Goal: Task Accomplishment & Management: Use online tool/utility

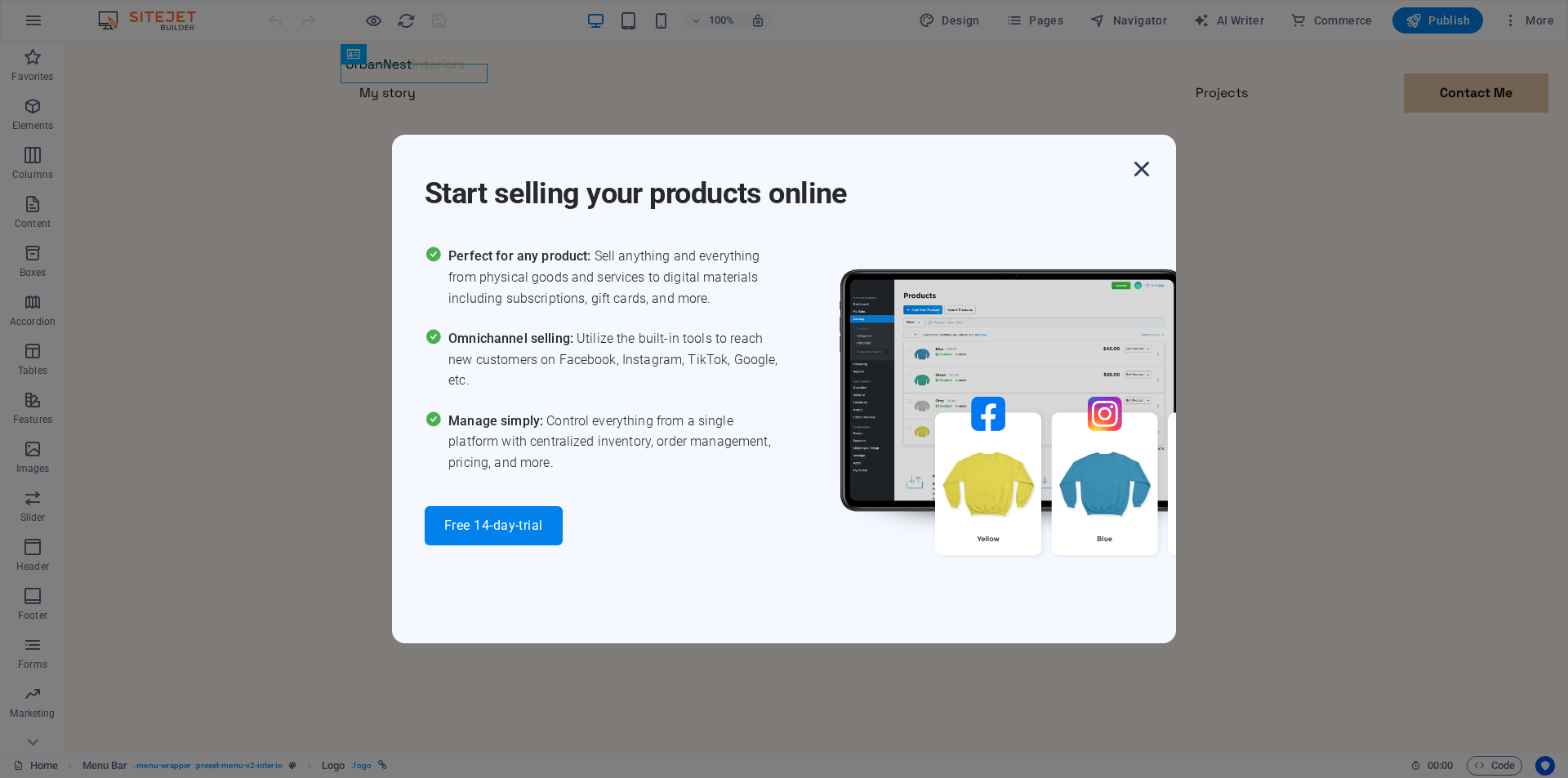
click at [1148, 176] on icon "button" at bounding box center [1141, 168] width 30 height 30
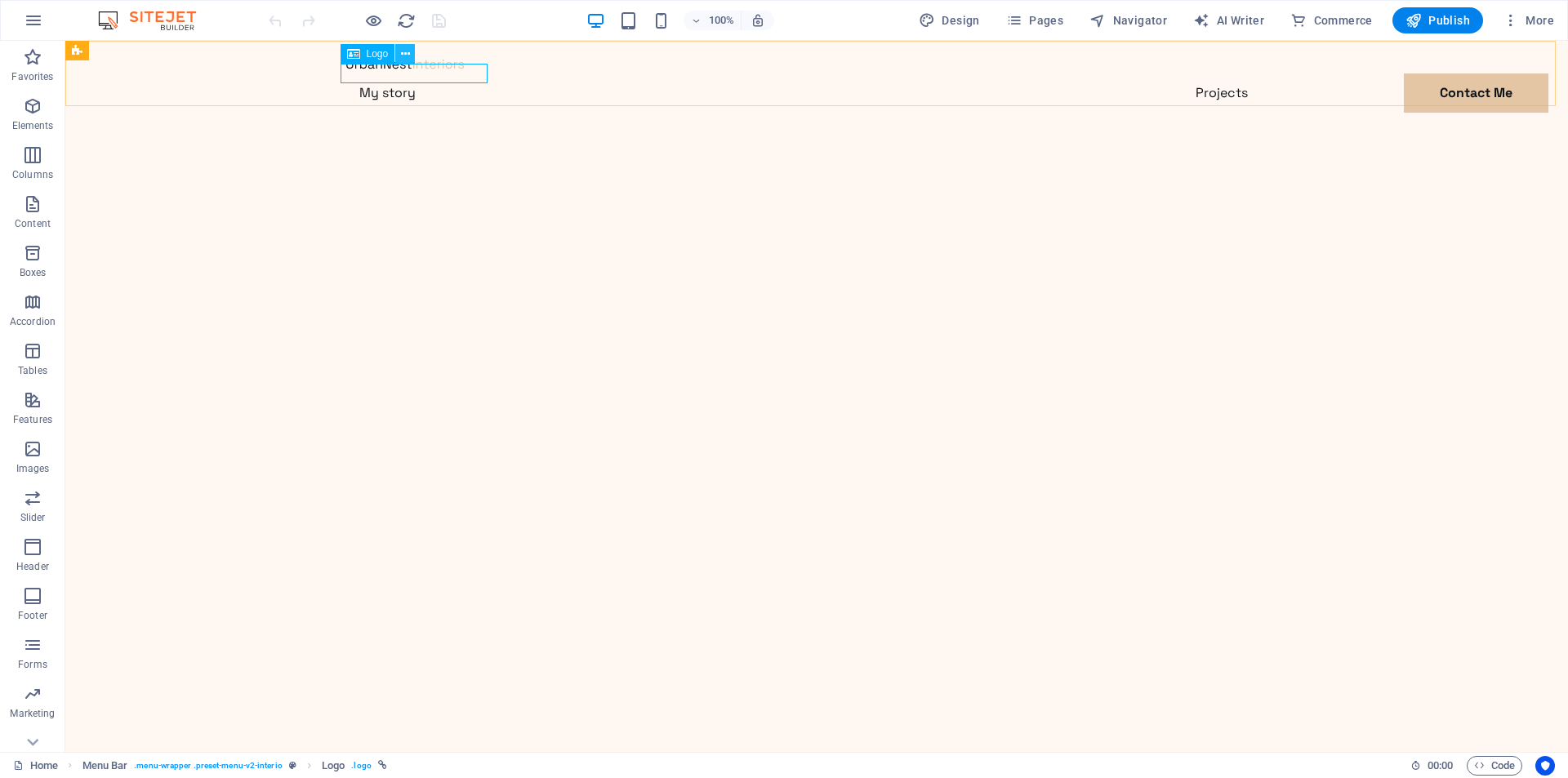
click at [409, 52] on icon at bounding box center [405, 54] width 9 height 17
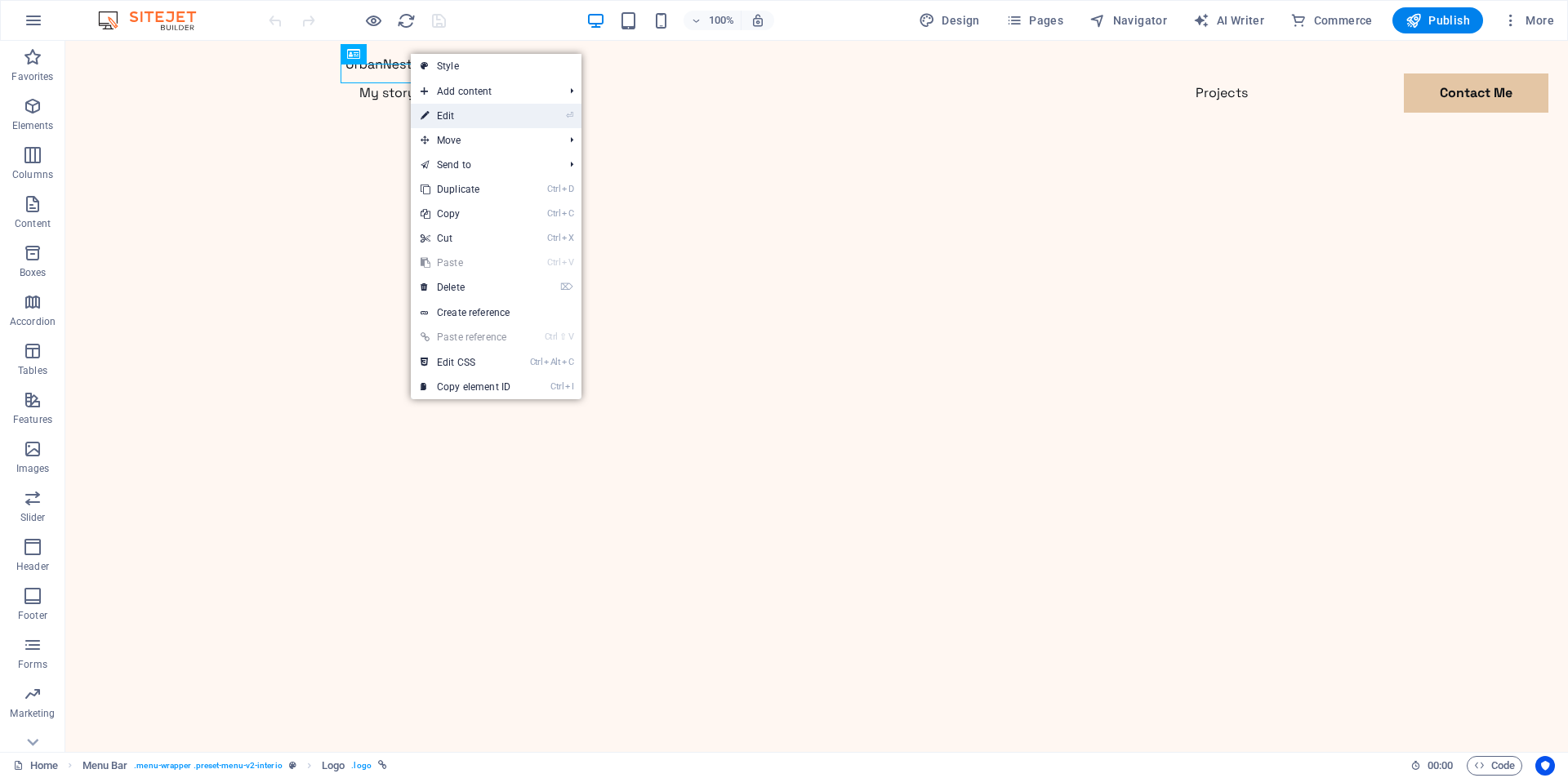
click at [468, 113] on link "⏎ Edit" at bounding box center [466, 115] width 110 height 24
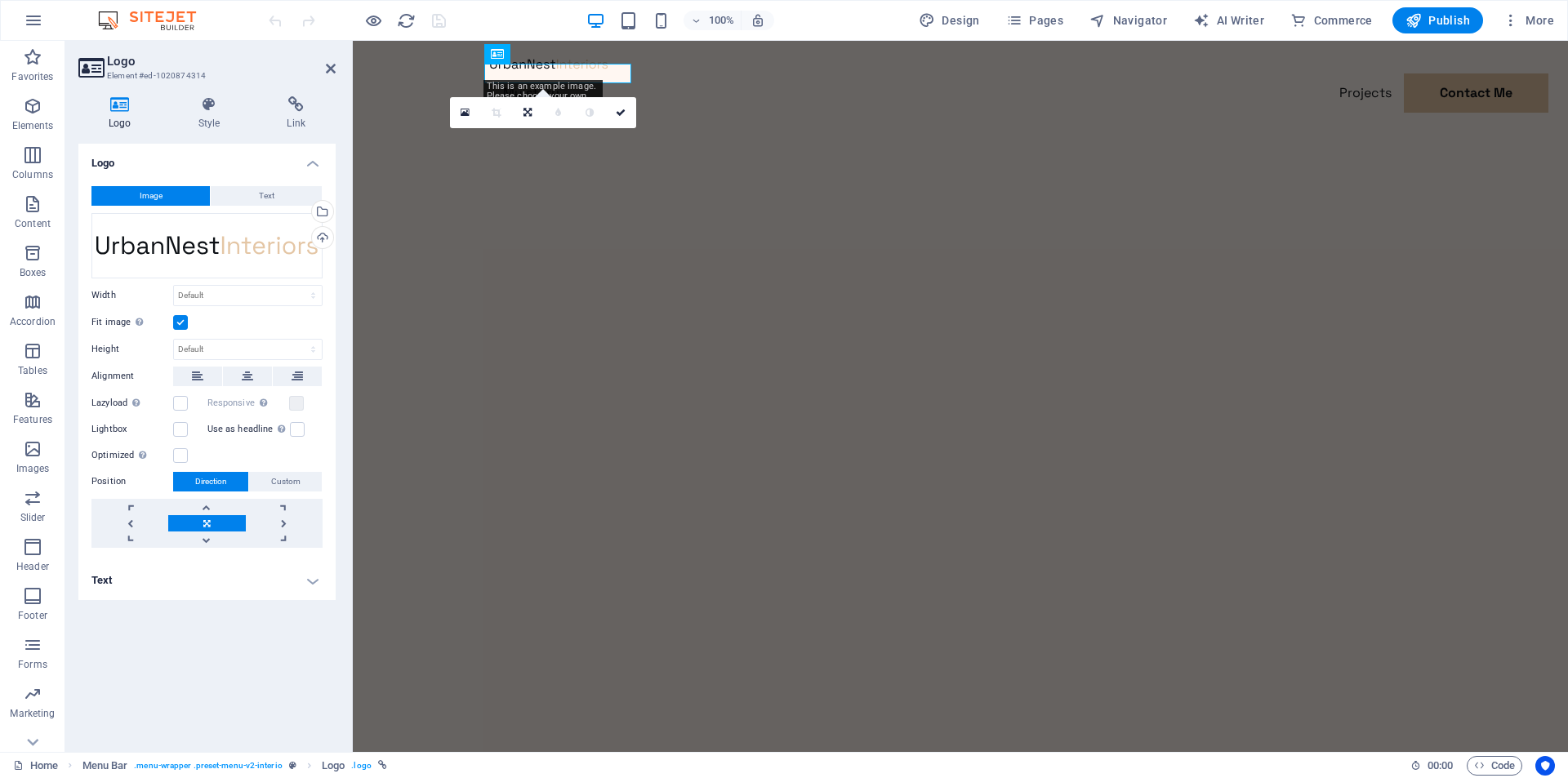
click at [144, 189] on span "Image" at bounding box center [150, 196] width 23 height 20
click at [326, 214] on div "Select files from the file manager, stock photos, or upload file(s)" at bounding box center [321, 213] width 24 height 24
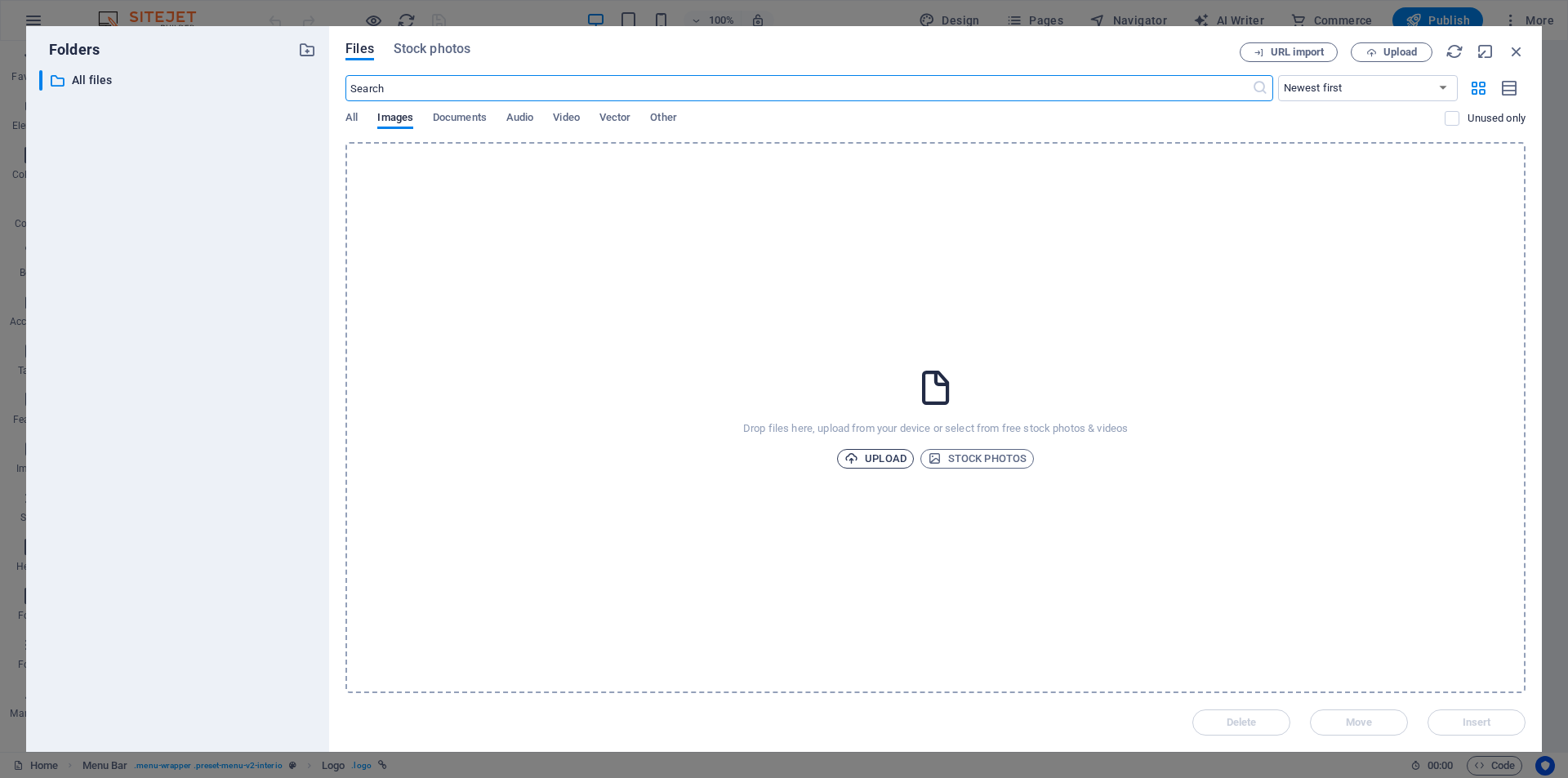
click at [878, 456] on span "Upload" at bounding box center [875, 459] width 62 height 20
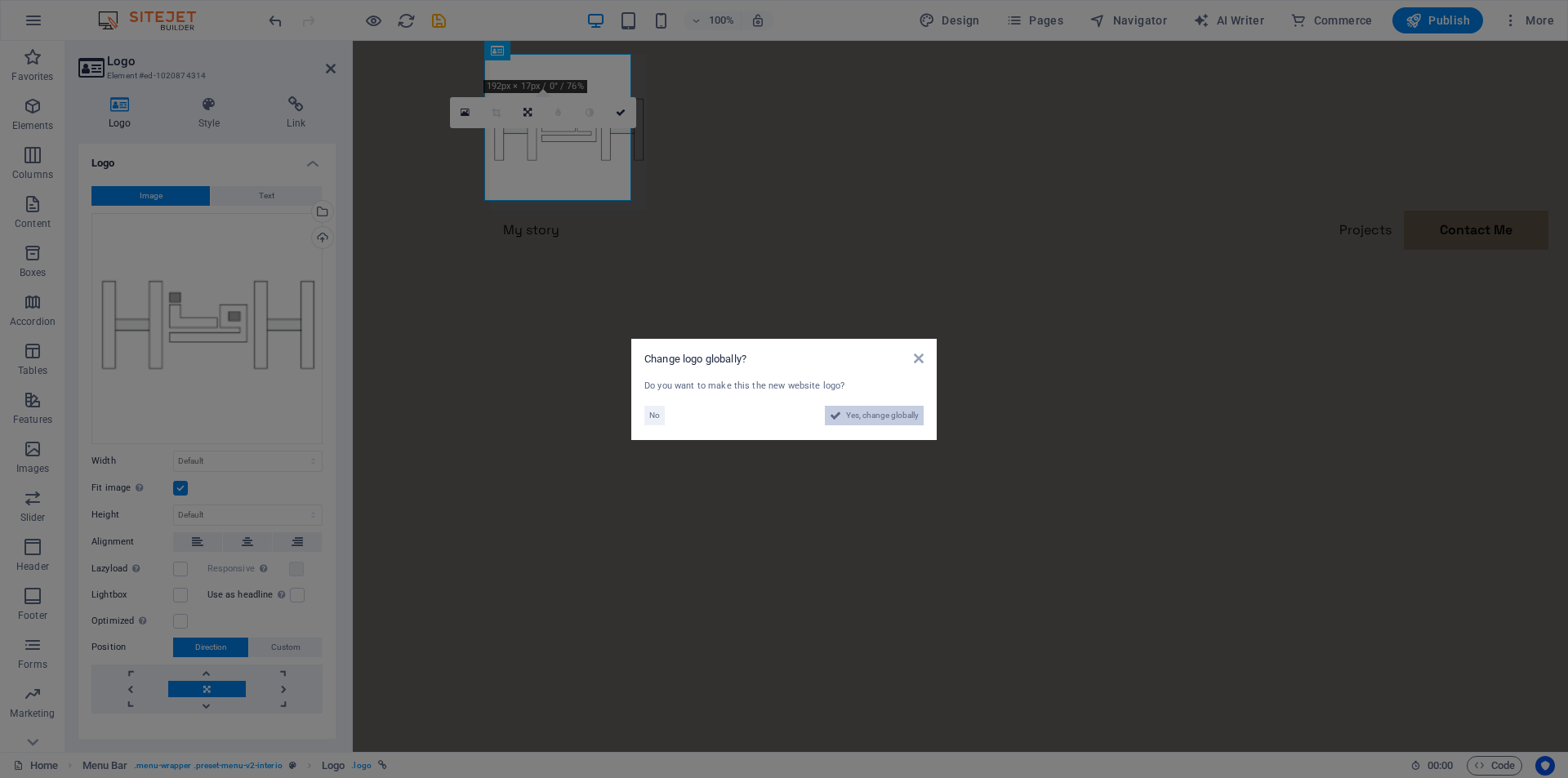
click at [874, 413] on span "Yes, change globally" at bounding box center [882, 416] width 73 height 20
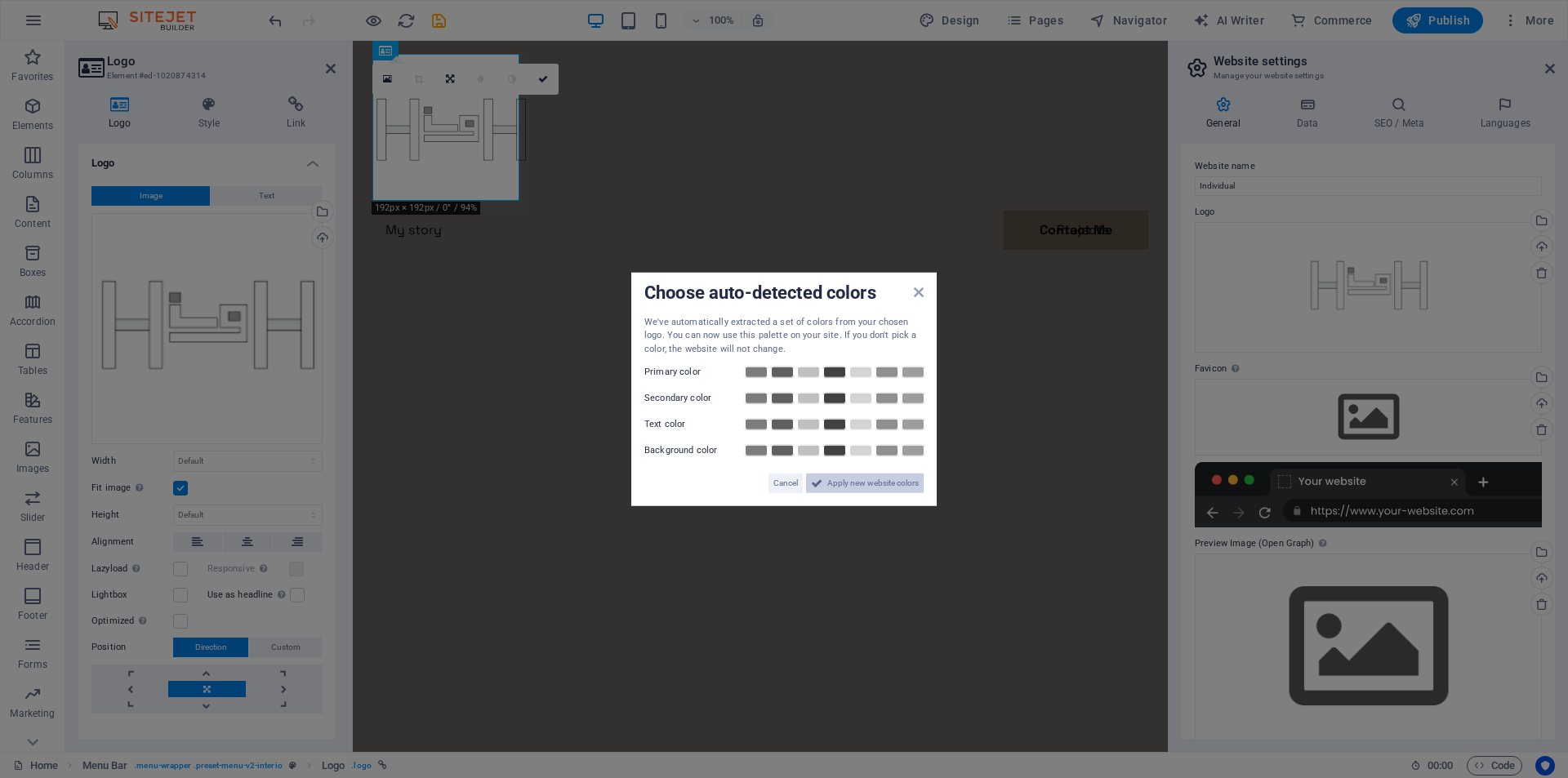
click at [839, 486] on span "Apply new website colors" at bounding box center [874, 484] width 92 height 20
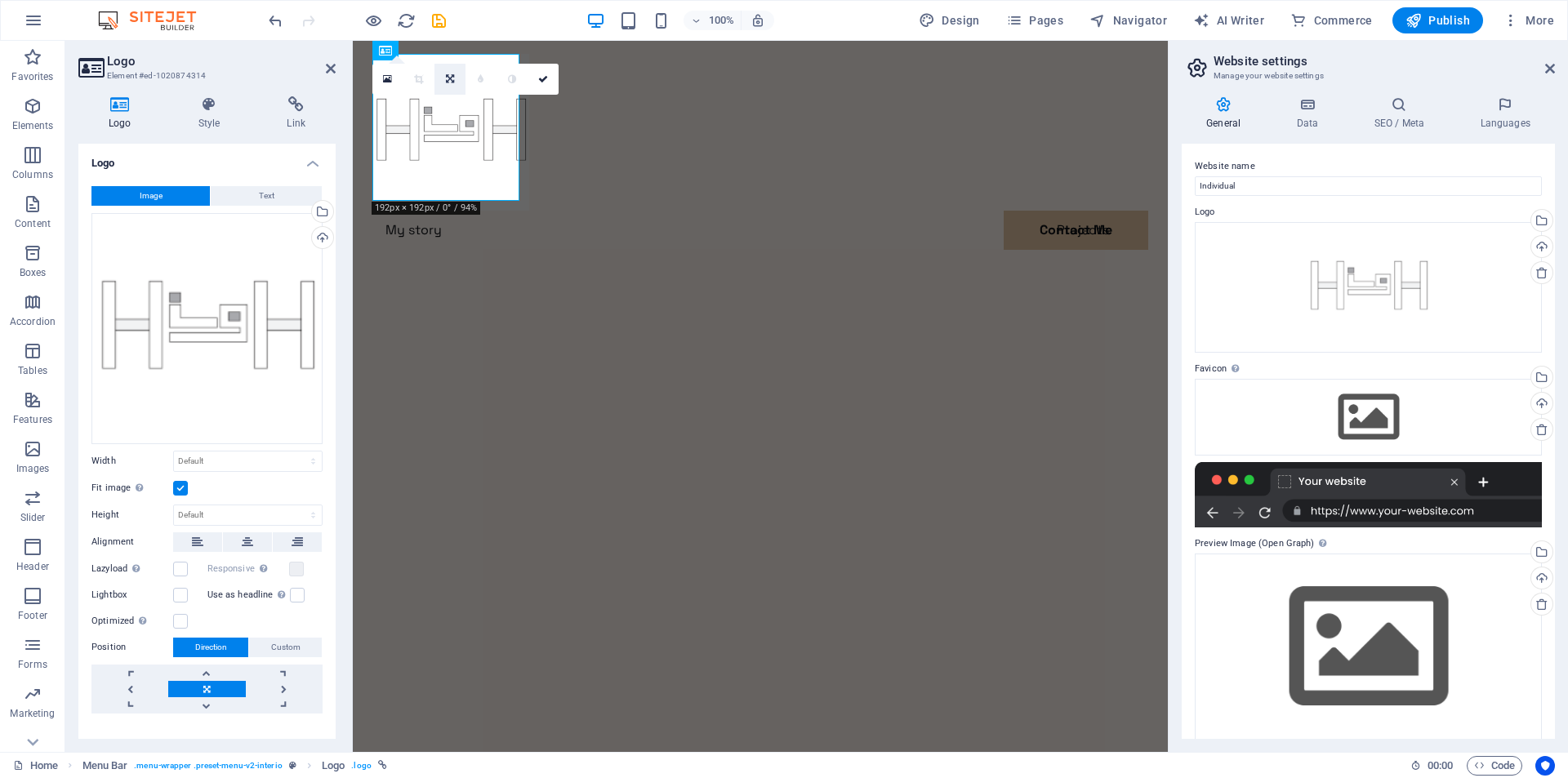
click at [458, 78] on link at bounding box center [449, 79] width 31 height 31
click at [450, 131] on icon at bounding box center [449, 135] width 10 height 10
click at [453, 79] on icon at bounding box center [449, 79] width 10 height 10
click at [451, 102] on icon at bounding box center [449, 104] width 8 height 10
click at [451, 73] on link at bounding box center [449, 79] width 31 height 31
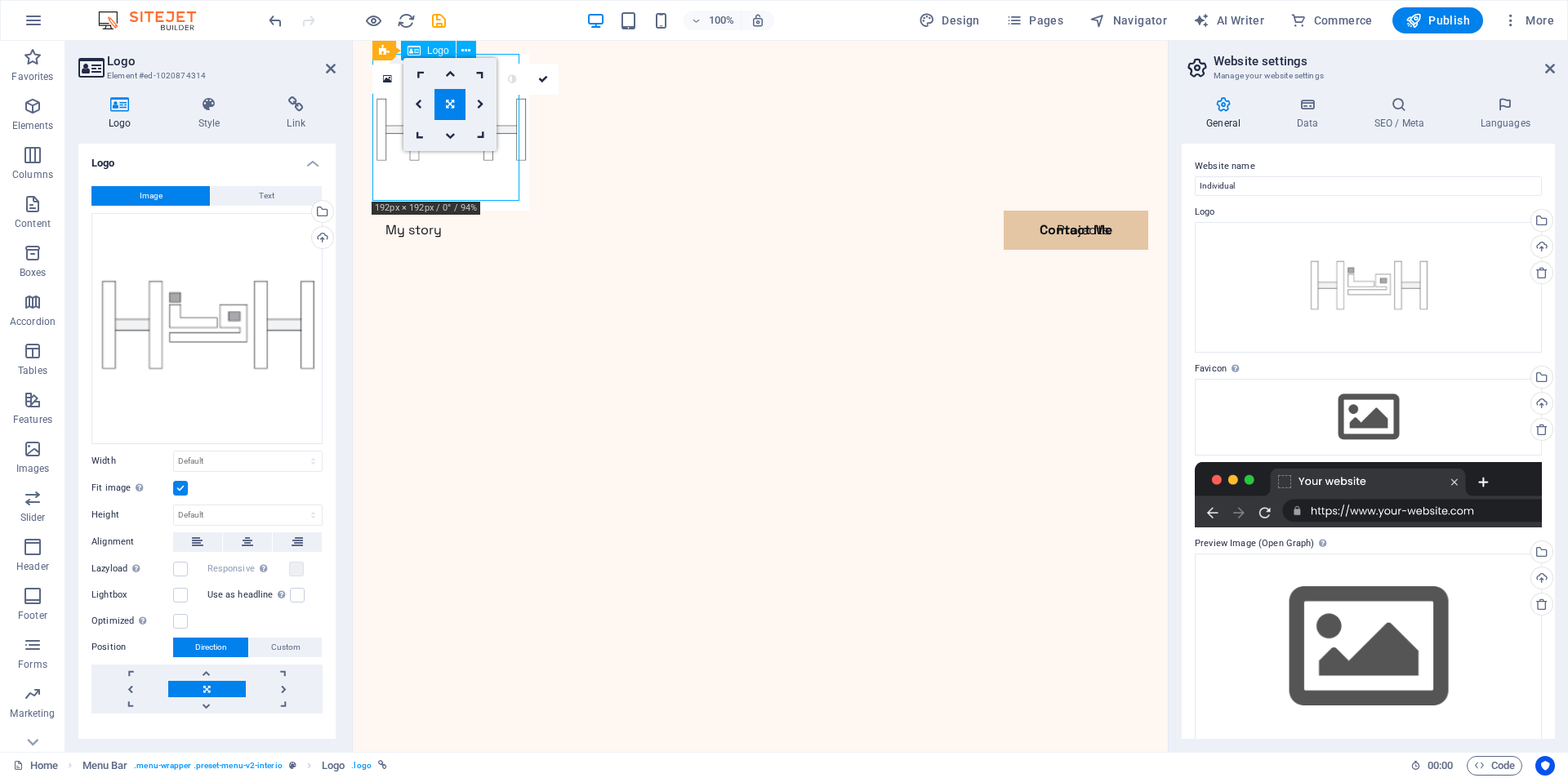
drag, startPoint x: 515, startPoint y: 198, endPoint x: 516, endPoint y: 153, distance: 45.0
click at [516, 153] on div at bounding box center [759, 132] width 775 height 157
drag, startPoint x: 506, startPoint y: 195, endPoint x: 497, endPoint y: 182, distance: 15.8
click at [497, 182] on div at bounding box center [759, 132] width 775 height 157
click at [396, 84] on link at bounding box center [387, 79] width 31 height 31
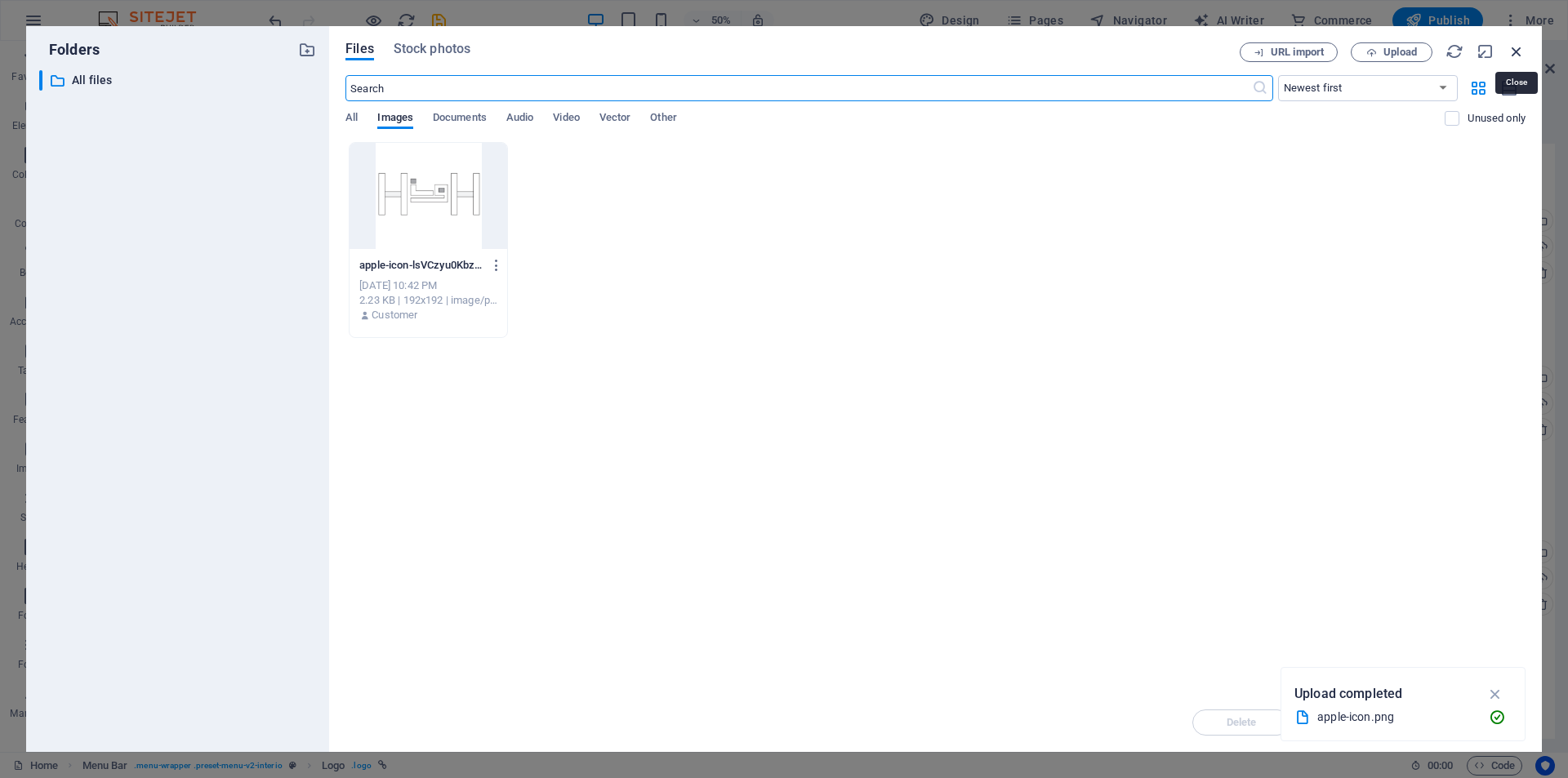
click at [1518, 55] on icon "button" at bounding box center [1517, 51] width 18 height 18
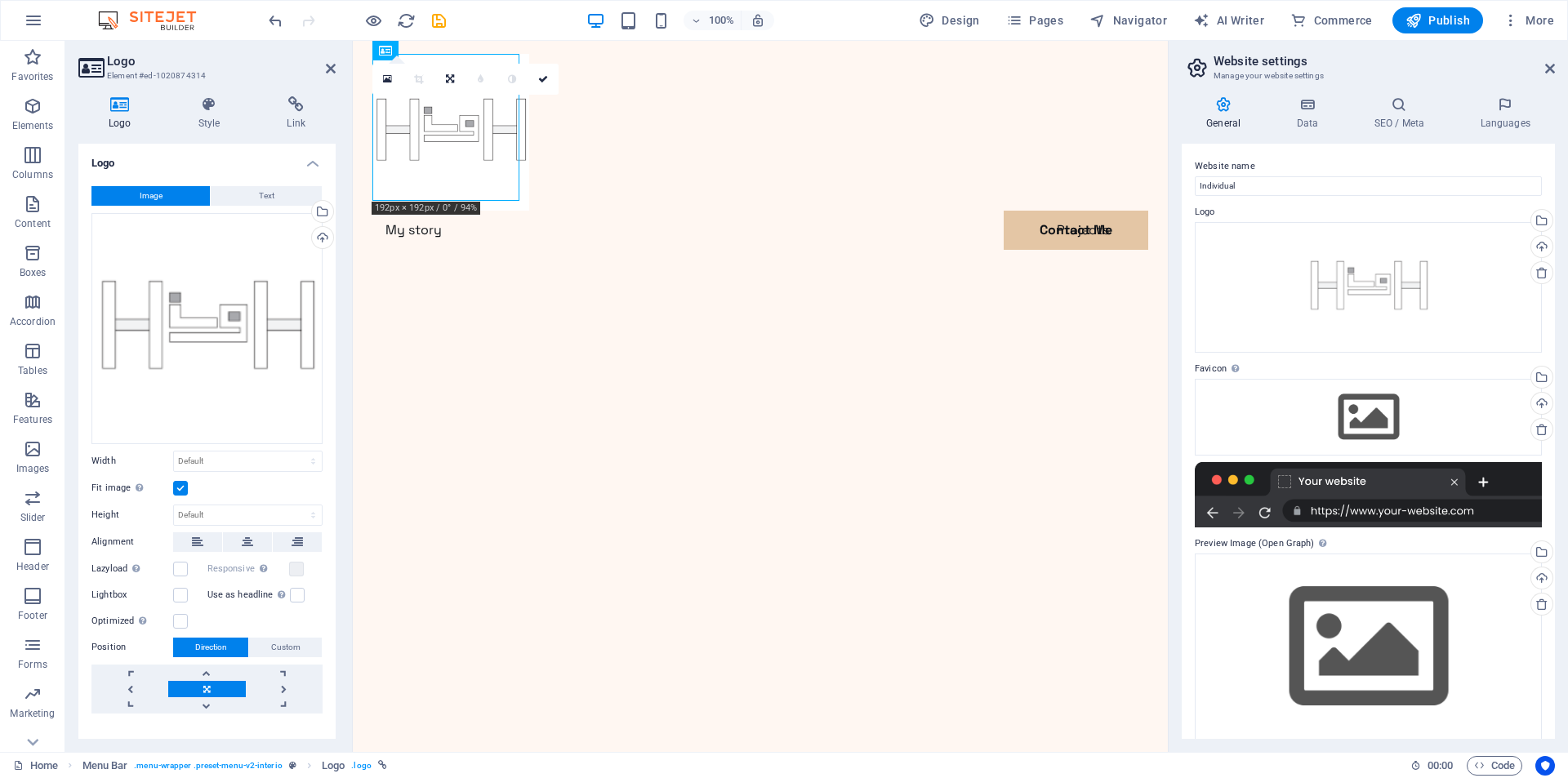
click at [414, 86] on link at bounding box center [419, 79] width 31 height 31
click at [512, 170] on div at bounding box center [759, 132] width 775 height 157
click at [1015, 213] on div "Menu My story Projects Contact Me Contact Me" at bounding box center [760, 171] width 815 height 261
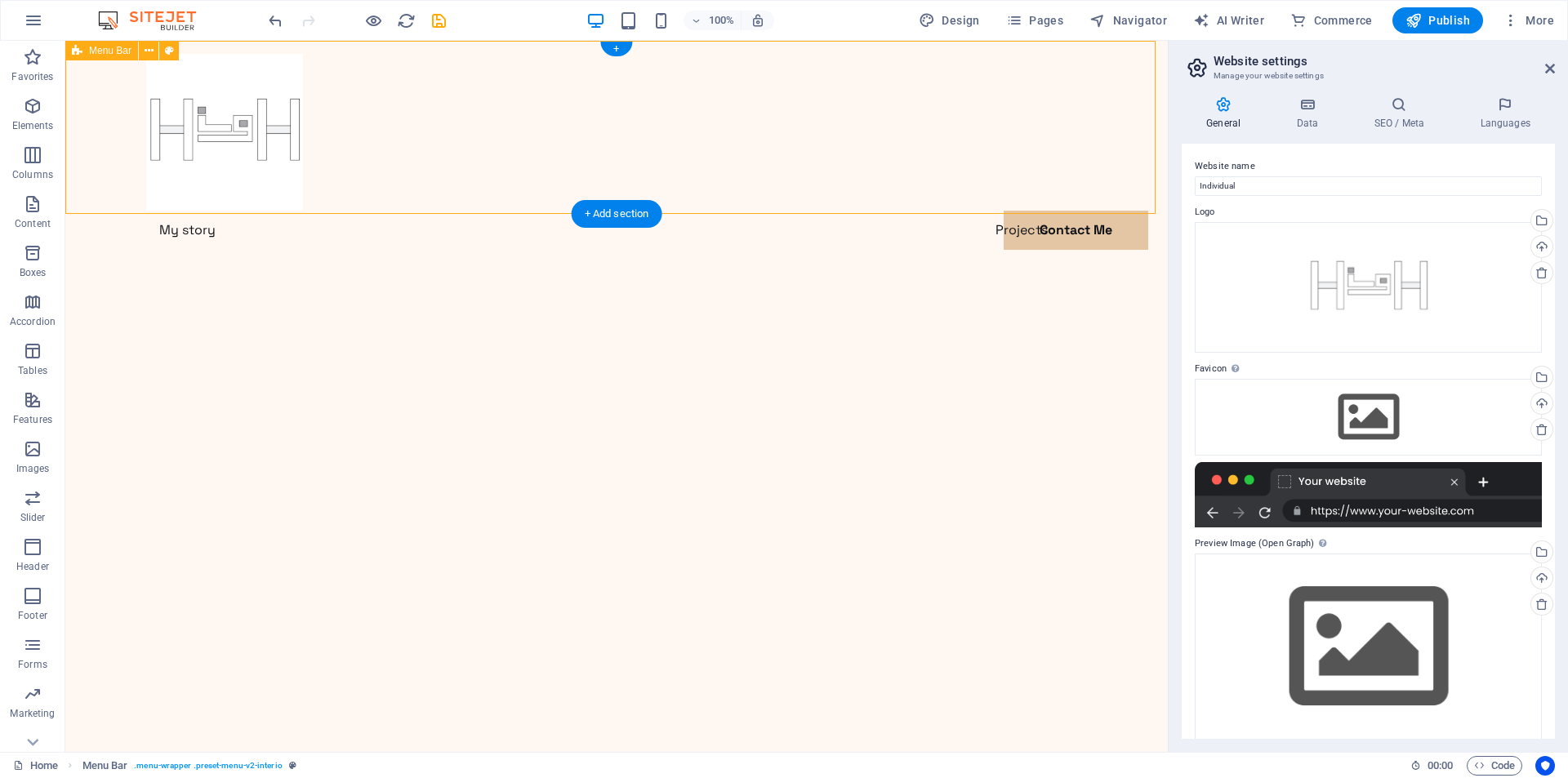
click at [995, 211] on div "Menu My story Projects Contact Me Contact Me" at bounding box center [617, 171] width 1102 height 261
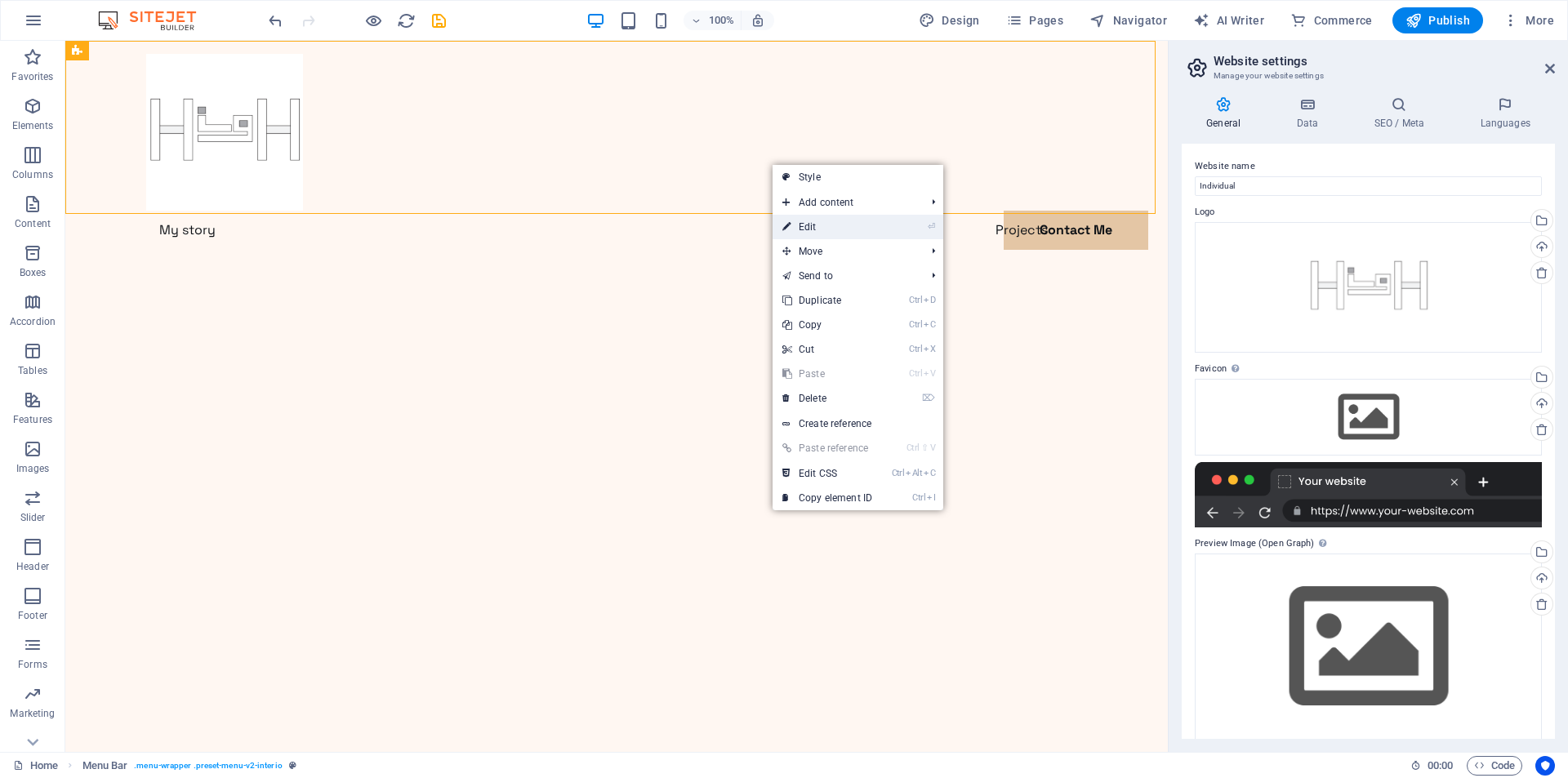
click at [798, 232] on link "⏎ Edit" at bounding box center [828, 226] width 110 height 24
select select "header"
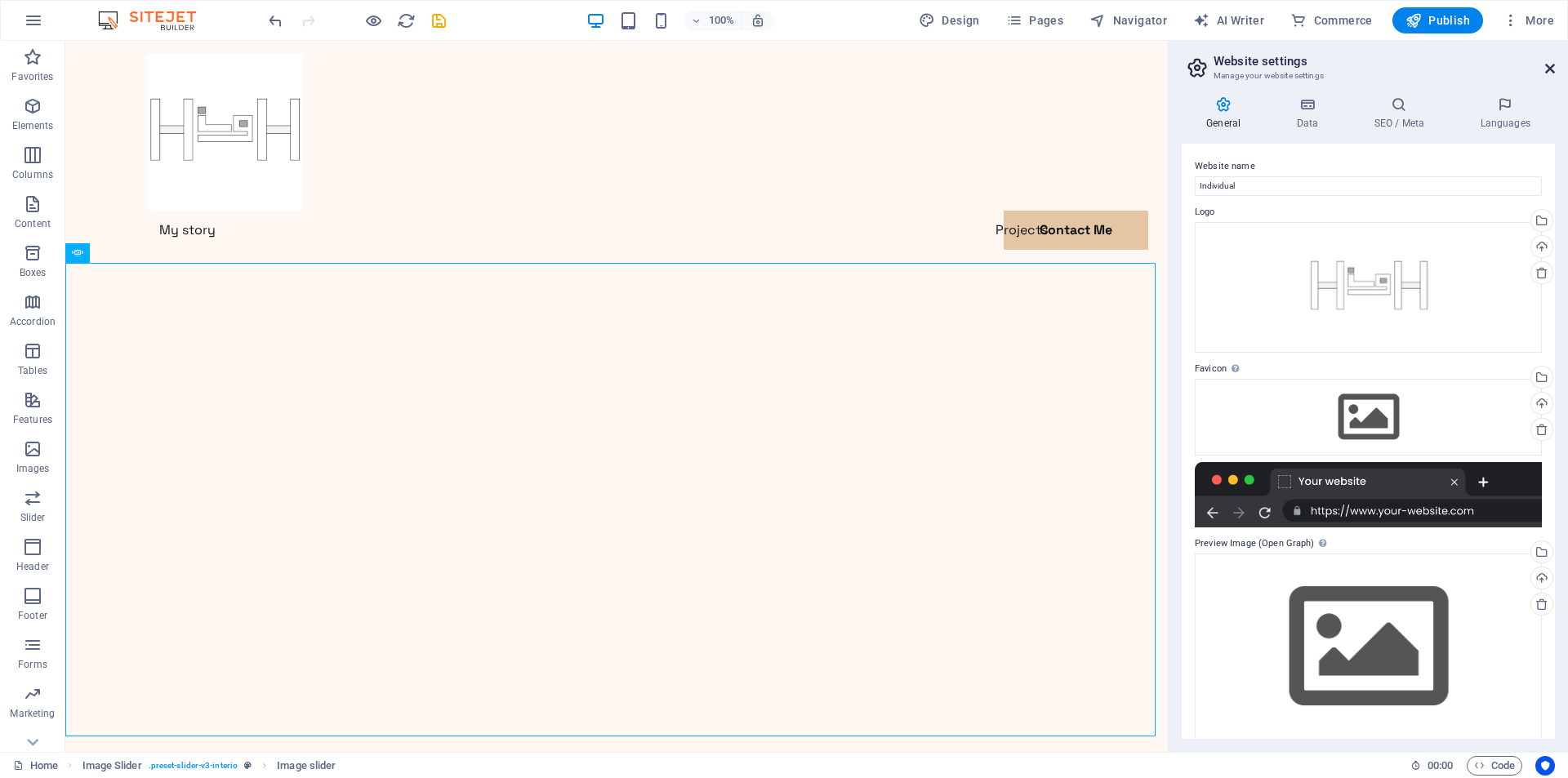
click at [1550, 69] on icon at bounding box center [1550, 68] width 10 height 14
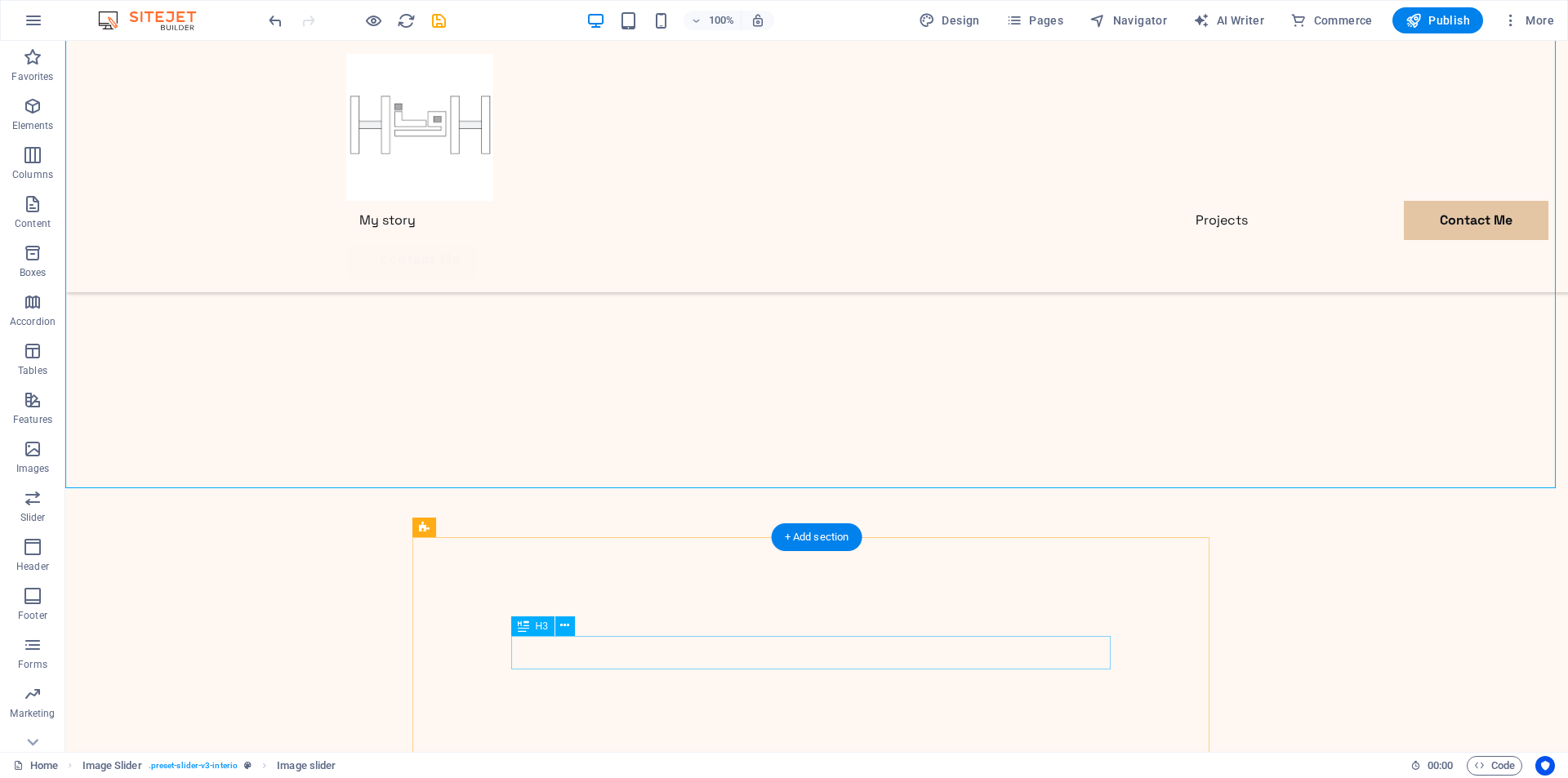
scroll to position [572, 0]
